Goal: Task Accomplishment & Management: Manage account settings

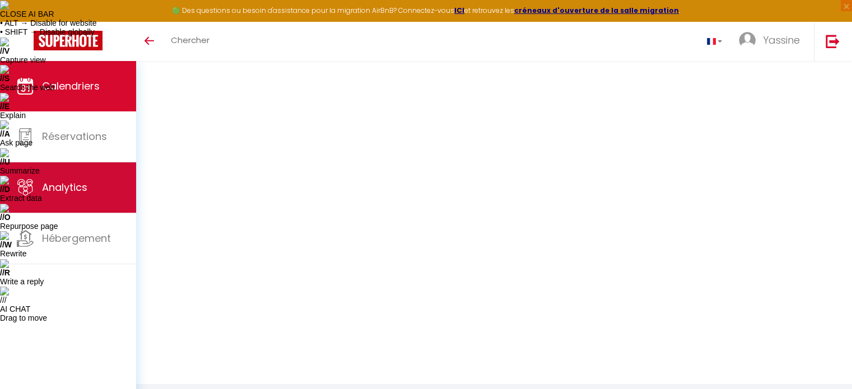
click at [75, 197] on link "Analytics" at bounding box center [68, 188] width 136 height 50
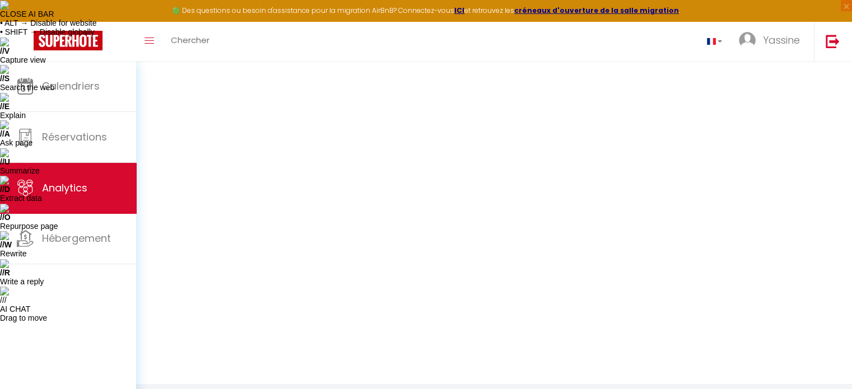
select select "2025"
select select "9"
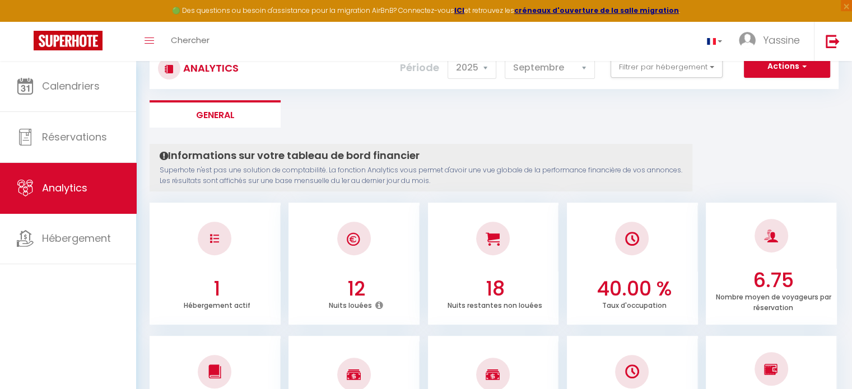
scroll to position [20, 0]
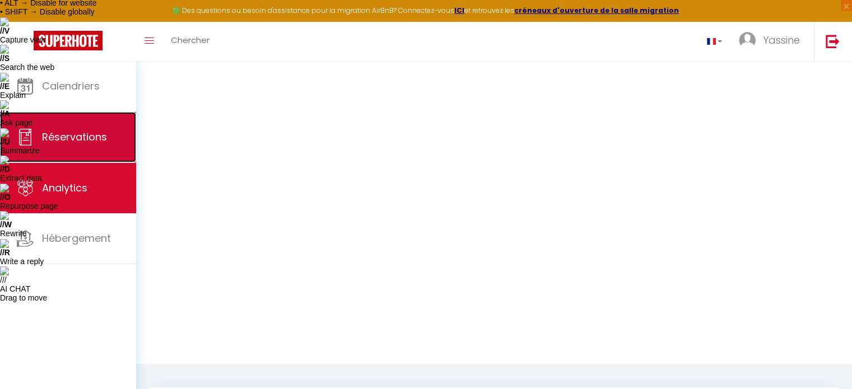
click at [89, 131] on span "Réservations" at bounding box center [74, 137] width 65 height 14
select select "not_cancelled"
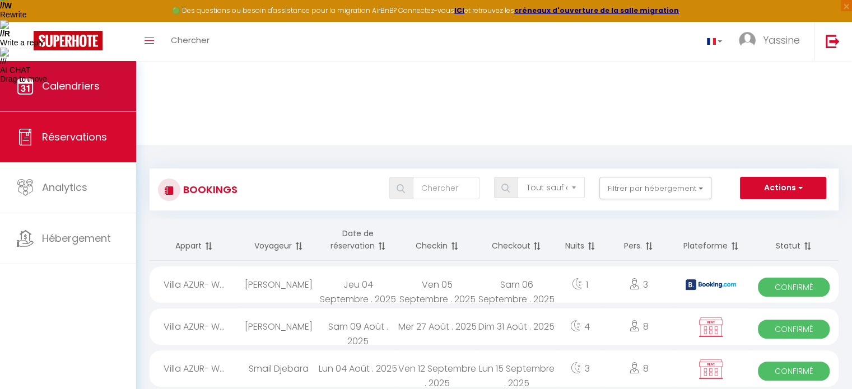
scroll to position [649, 0]
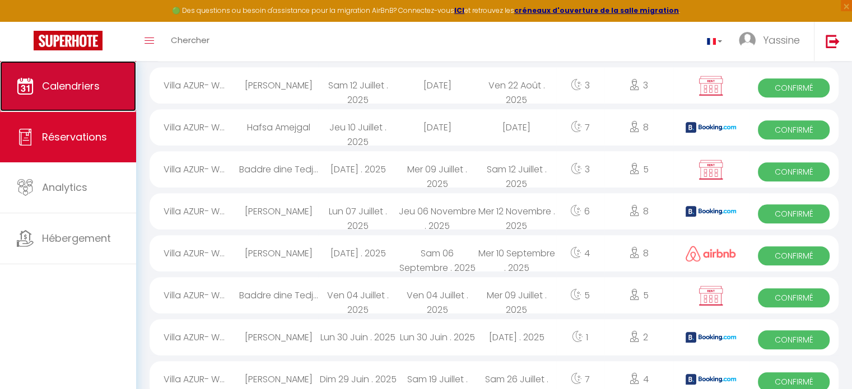
click at [113, 82] on link "Calendriers" at bounding box center [68, 86] width 136 height 50
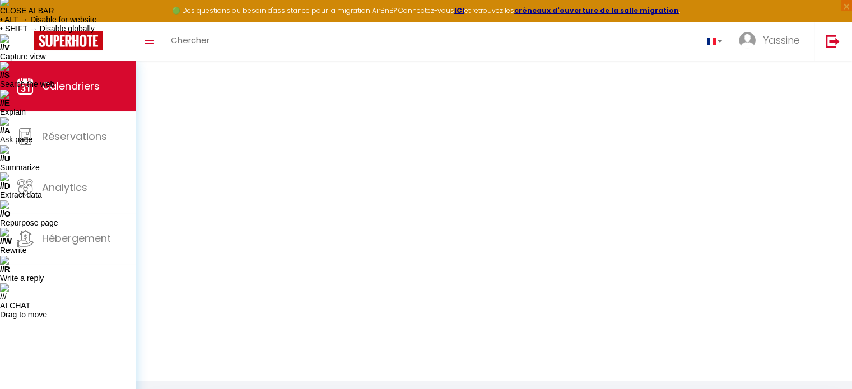
scroll to position [6, 0]
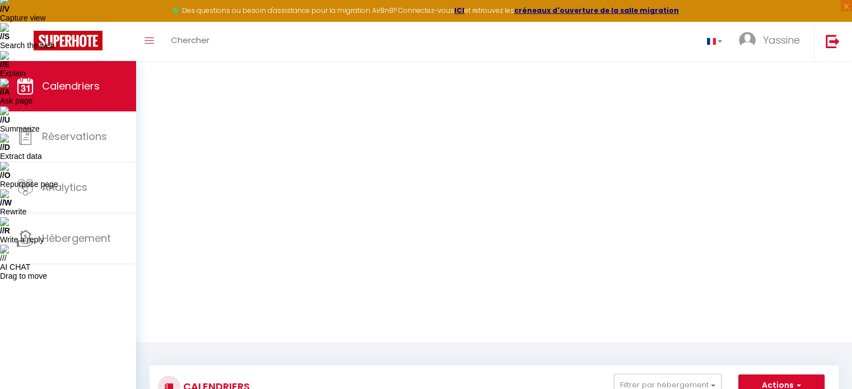
scroll to position [49, 0]
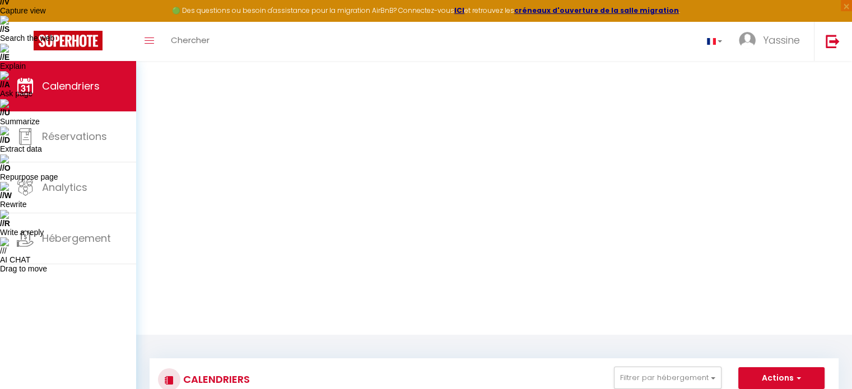
type input "290"
type input "[DATE]"
type input "Mer 17 Septembre 2025"
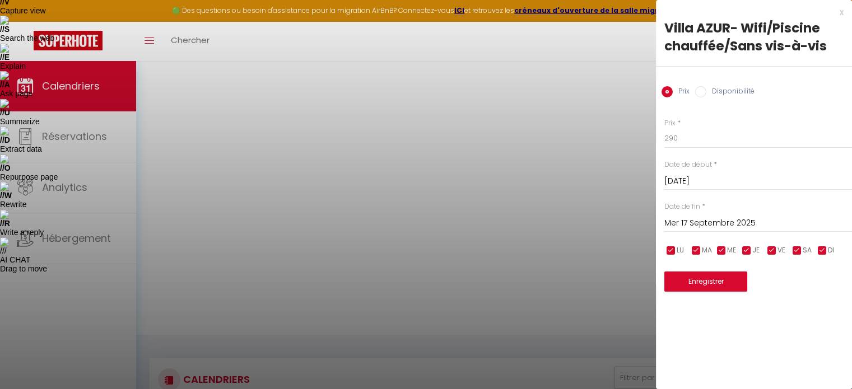
click at [706, 94] on input "Disponibilité" at bounding box center [700, 91] width 11 height 11
radio input "true"
radio input "false"
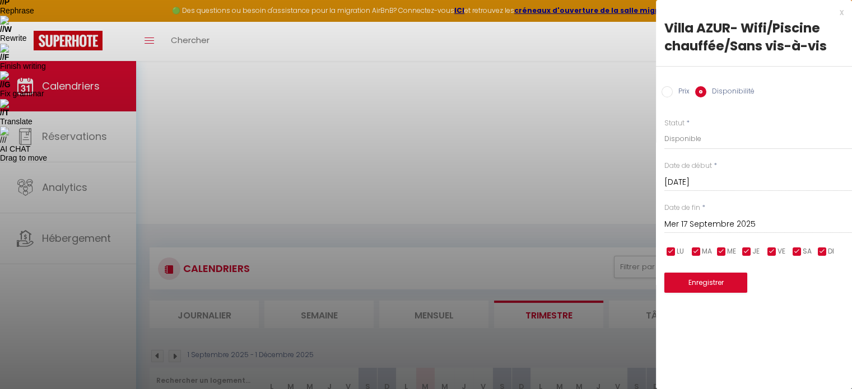
click at [722, 176] on input "[DATE]" at bounding box center [759, 182] width 188 height 15
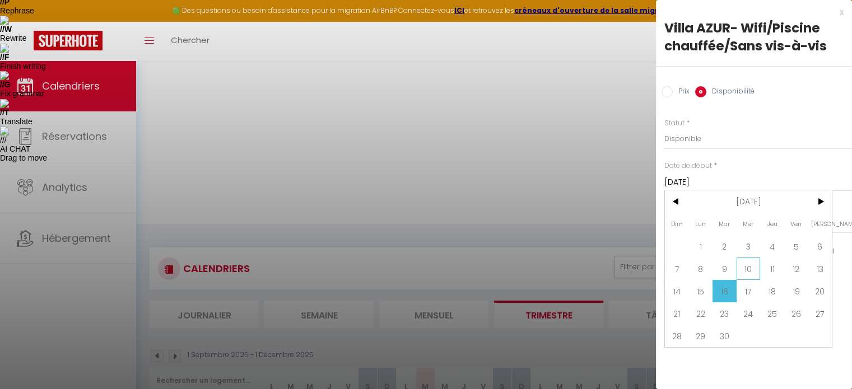
click at [746, 263] on span "10" at bounding box center [749, 269] width 24 height 22
type input "Mer 10 Septembre 2025"
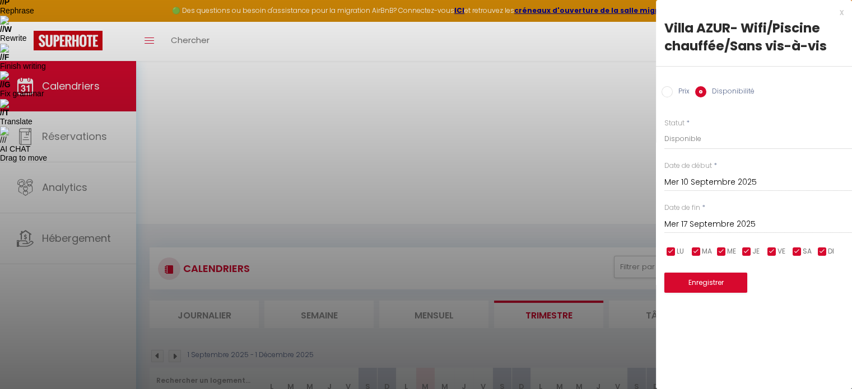
click at [744, 222] on input "Mer 17 Septembre 2025" at bounding box center [759, 224] width 188 height 15
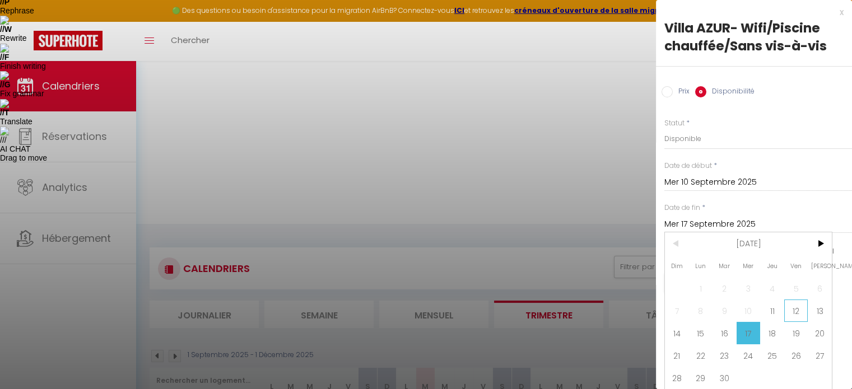
click at [794, 306] on span "12" at bounding box center [797, 311] width 24 height 22
type input "Ven 12 Septembre 2025"
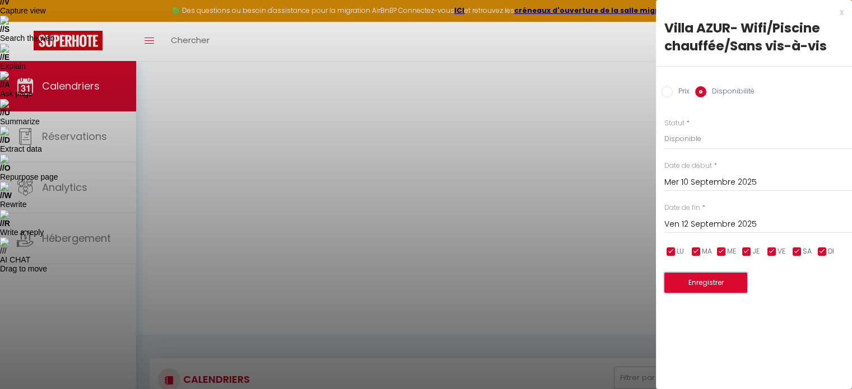
click at [723, 290] on button "Enregistrer" at bounding box center [706, 283] width 83 height 20
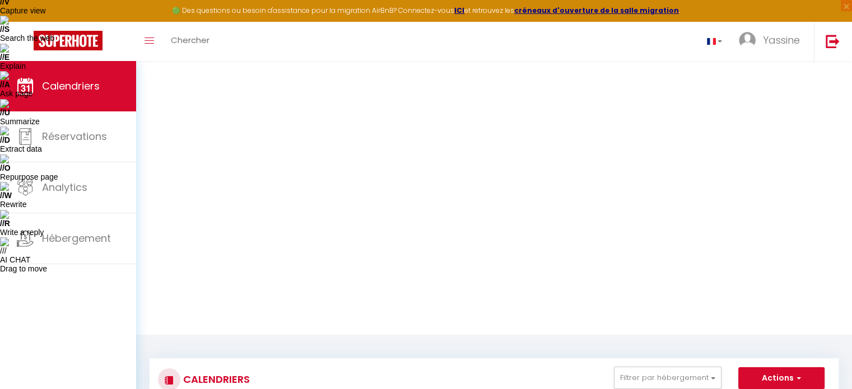
select select "1"
type input "Mer 10 Septembre 2025"
type input "Jeu 11 Septembre 2025"
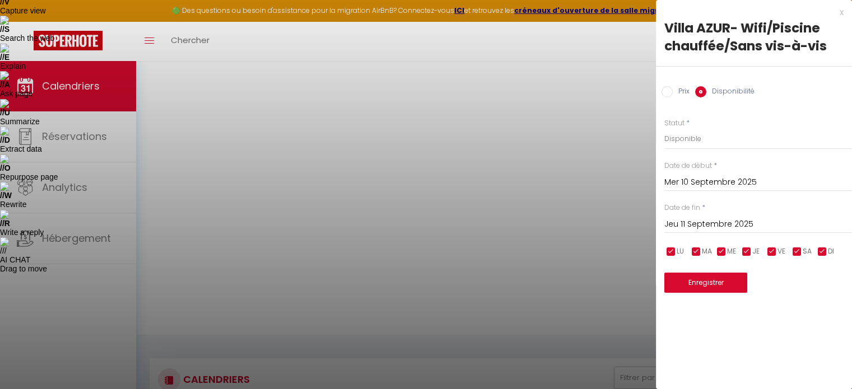
click at [672, 90] on input "Prix" at bounding box center [667, 91] width 11 height 11
radio input "true"
radio input "false"
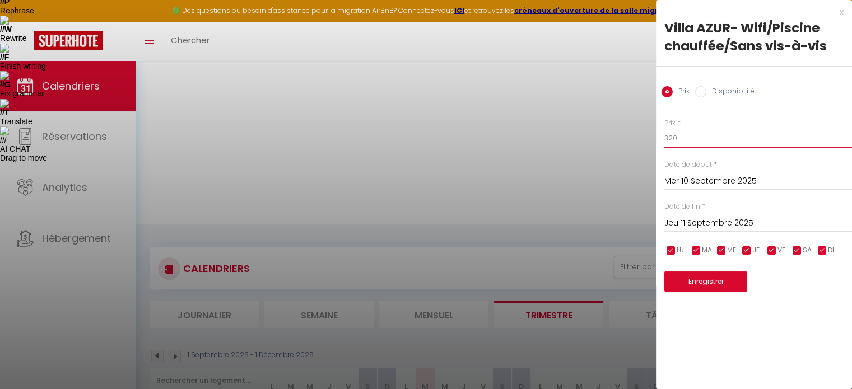
click at [697, 141] on input "320" at bounding box center [759, 138] width 188 height 20
type input "3"
type input "2"
type input "30"
click at [727, 219] on input "Jeu 11 Septembre 2025" at bounding box center [759, 223] width 188 height 15
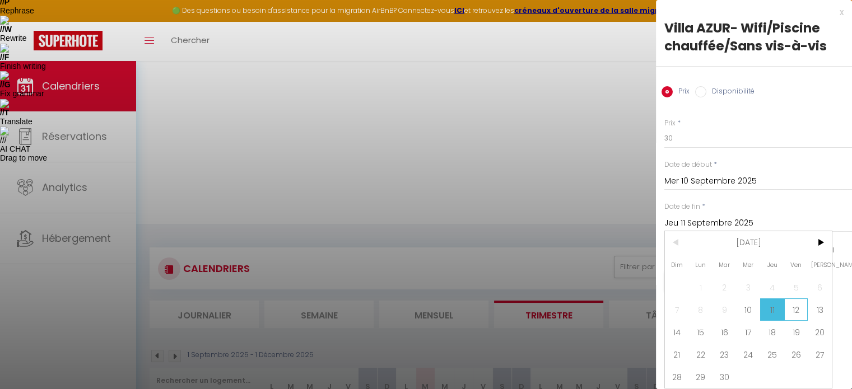
click at [787, 300] on span "12" at bounding box center [797, 310] width 24 height 22
type input "Ven 12 Septembre 2025"
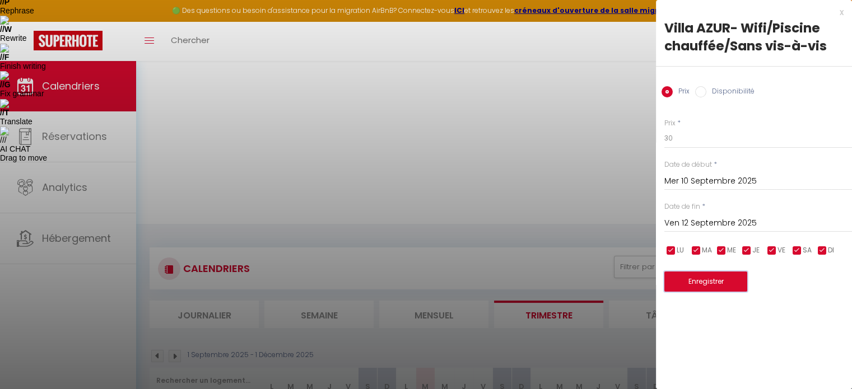
click at [719, 278] on button "Enregistrer" at bounding box center [706, 282] width 83 height 20
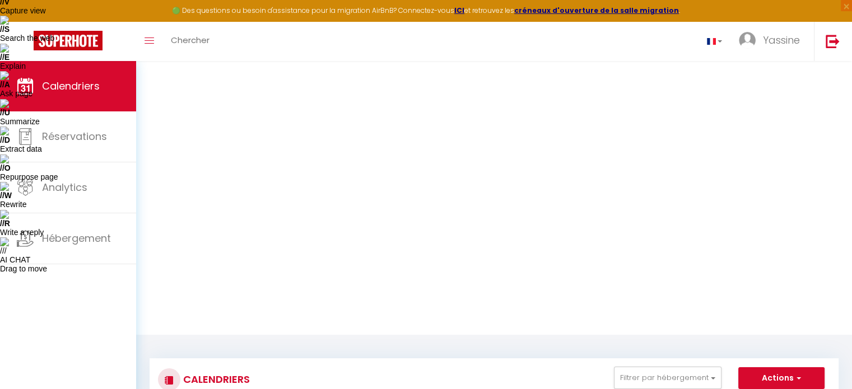
drag, startPoint x: 771, startPoint y: 150, endPoint x: 782, endPoint y: 140, distance: 14.7
type input "30"
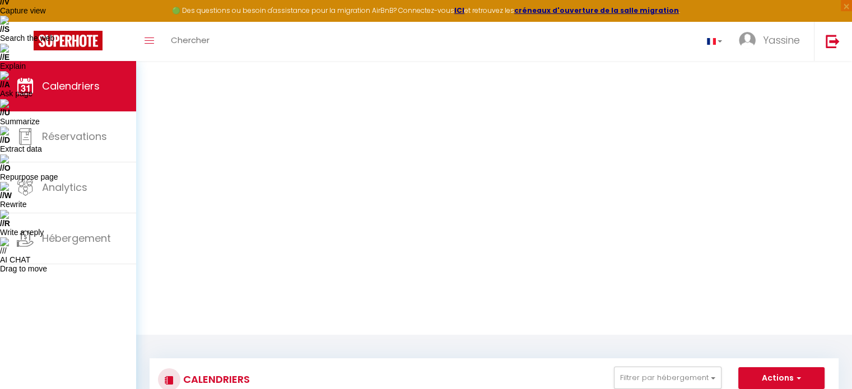
type input "Mer 10 Septembre 2025"
type input "Jeu 11 Septembre 2025"
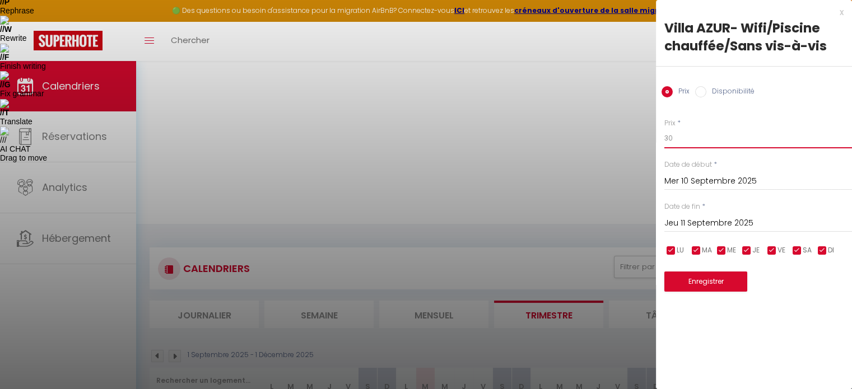
click at [683, 143] on input "30" at bounding box center [759, 138] width 188 height 20
type input "320"
click at [721, 221] on input "Jeu 11 Septembre 2025" at bounding box center [759, 223] width 188 height 15
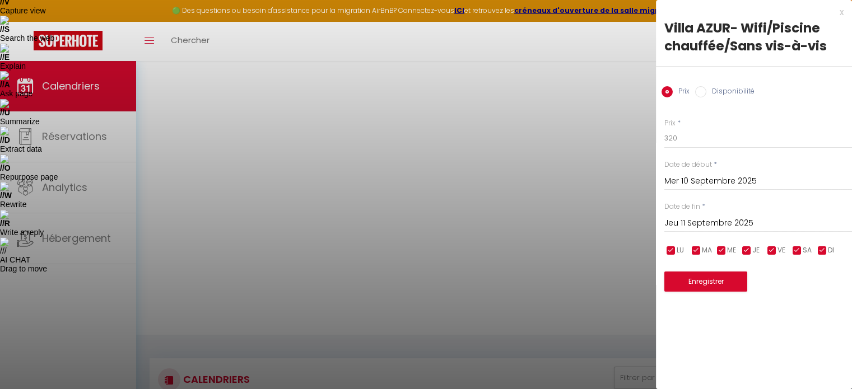
click at [702, 93] on input "Disponibilité" at bounding box center [700, 91] width 11 height 11
radio input "true"
radio input "false"
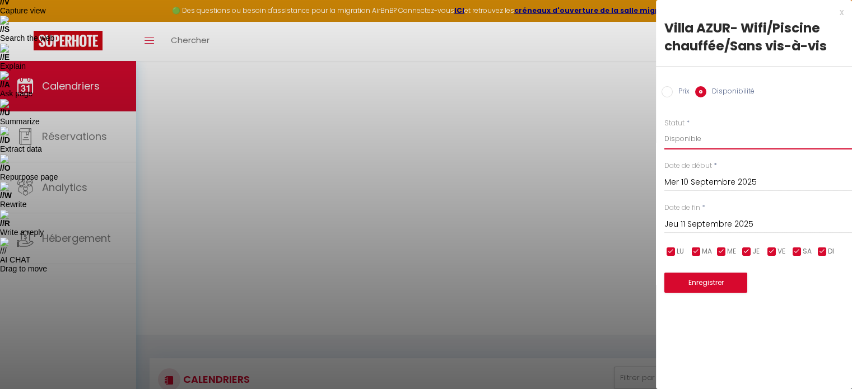
click at [688, 138] on select "Disponible Indisponible" at bounding box center [759, 138] width 188 height 21
select select "0"
click at [665, 128] on select "Disponible Indisponible" at bounding box center [759, 138] width 188 height 21
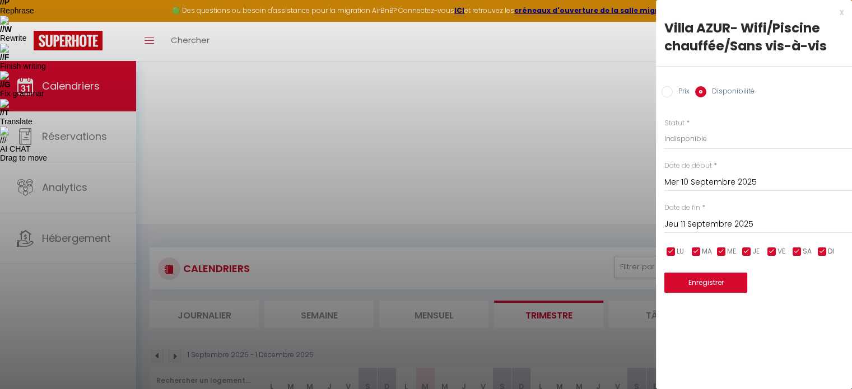
click at [712, 225] on input "Jeu 11 Septembre 2025" at bounding box center [759, 224] width 188 height 15
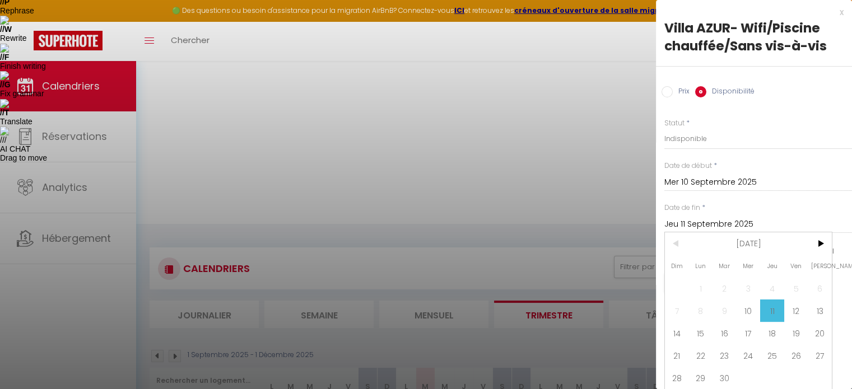
click at [773, 305] on span "11" at bounding box center [772, 311] width 24 height 22
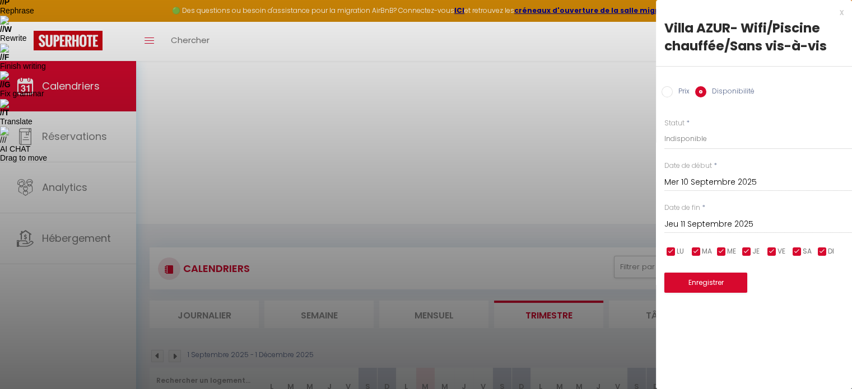
click at [702, 224] on input "Jeu 11 Septembre 2025" at bounding box center [759, 224] width 188 height 15
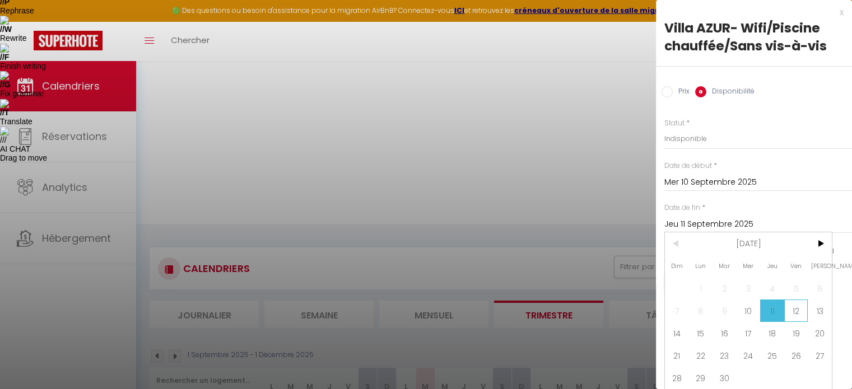
click at [792, 304] on span "12" at bounding box center [797, 311] width 24 height 22
type input "Ven 12 Septembre 2025"
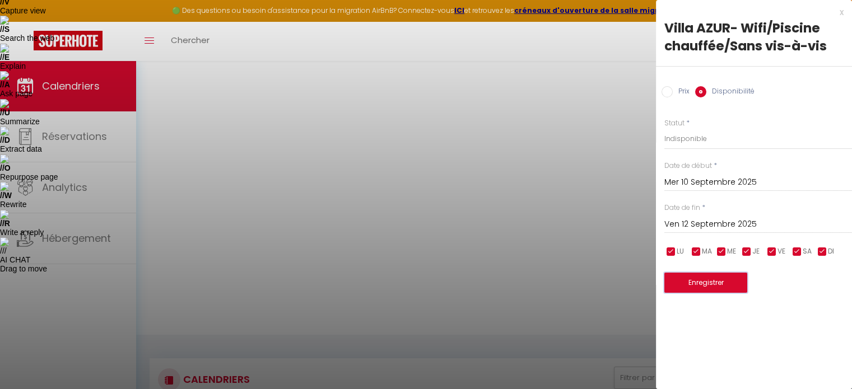
click at [724, 285] on button "Enregistrer" at bounding box center [706, 283] width 83 height 20
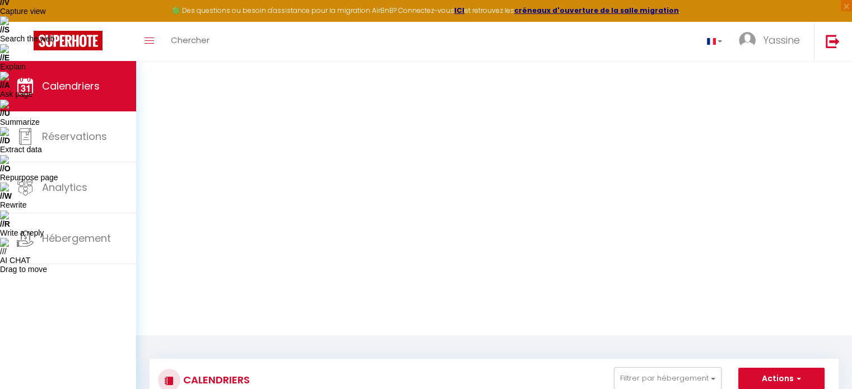
scroll to position [61, 0]
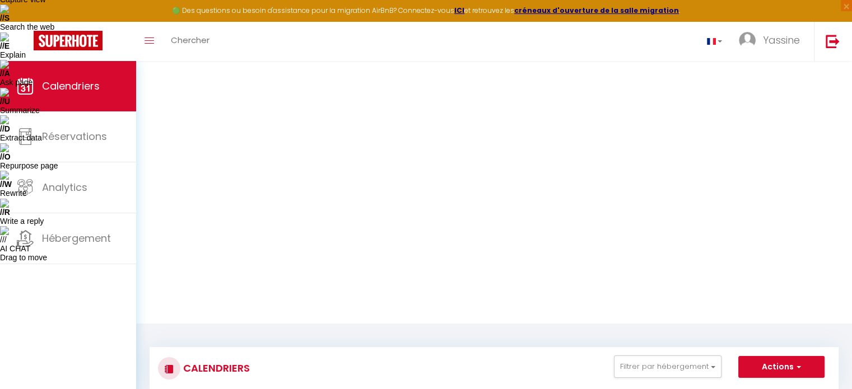
checkbox input "true"
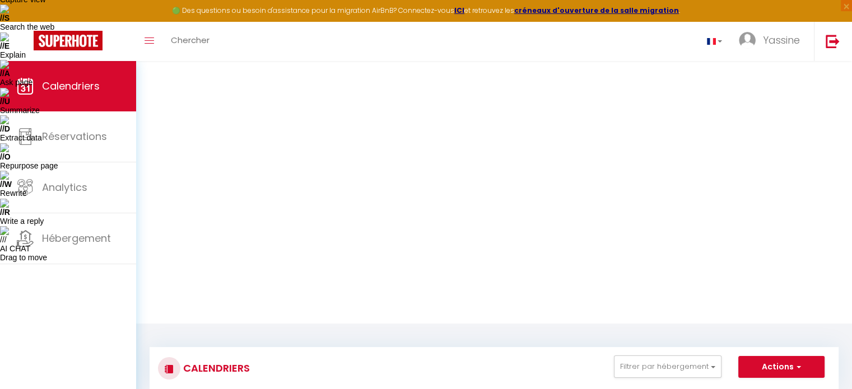
select select "1"
type input "Jeu 11 Septembre 2025"
type input "Ven 12 Septembre 2025"
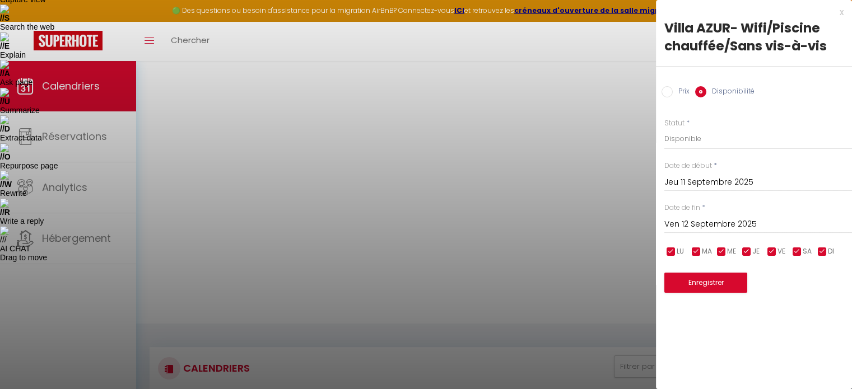
click at [697, 181] on input "Jeu 11 Septembre 2025" at bounding box center [759, 182] width 188 height 15
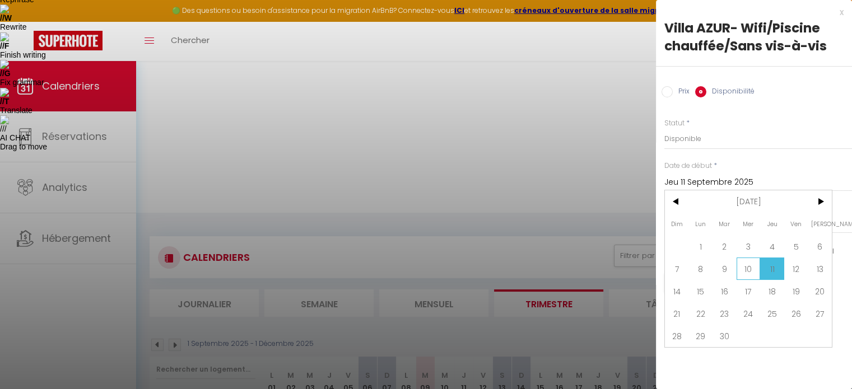
click at [749, 263] on span "10" at bounding box center [749, 269] width 24 height 22
type input "Mer 10 Septembre 2025"
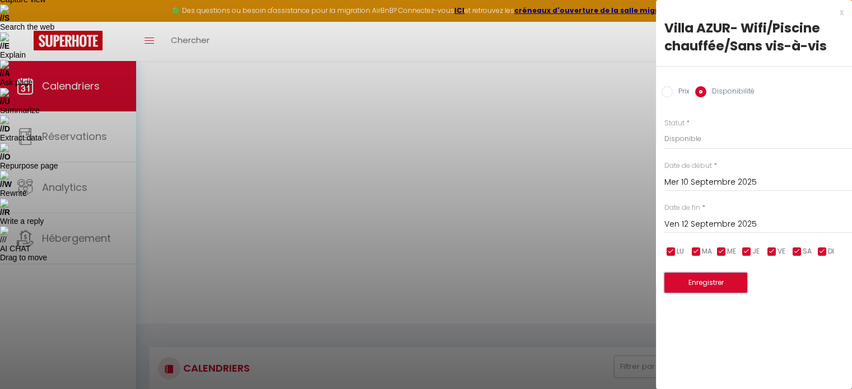
click at [719, 281] on button "Enregistrer" at bounding box center [706, 283] width 83 height 20
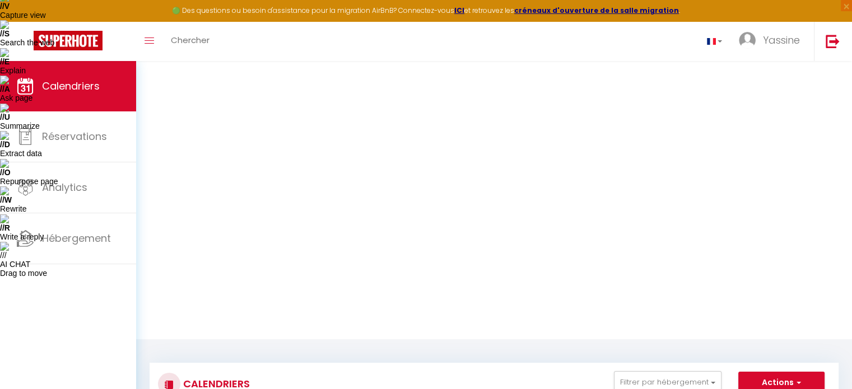
scroll to position [84, 0]
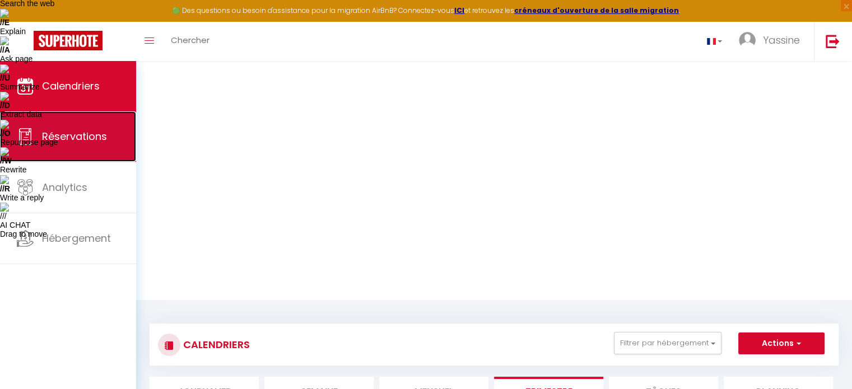
click at [103, 119] on link "Réservations" at bounding box center [68, 137] width 136 height 50
select select "not_cancelled"
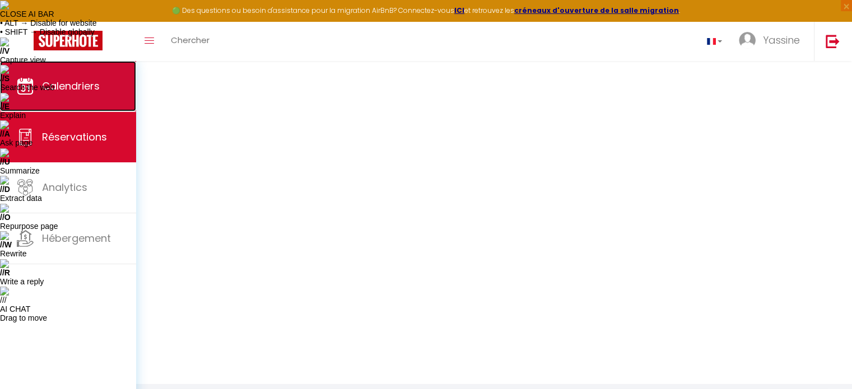
click at [75, 78] on link "Calendriers" at bounding box center [68, 86] width 136 height 50
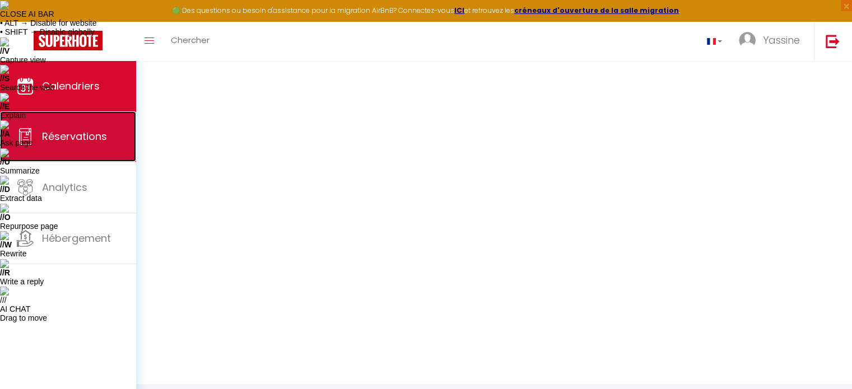
click at [100, 156] on link "Réservations" at bounding box center [68, 137] width 136 height 50
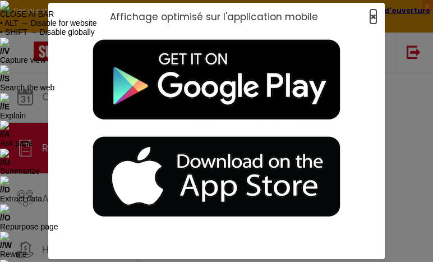
click at [372, 13] on span "×" at bounding box center [373, 17] width 6 height 14
